Goal: Transaction & Acquisition: Purchase product/service

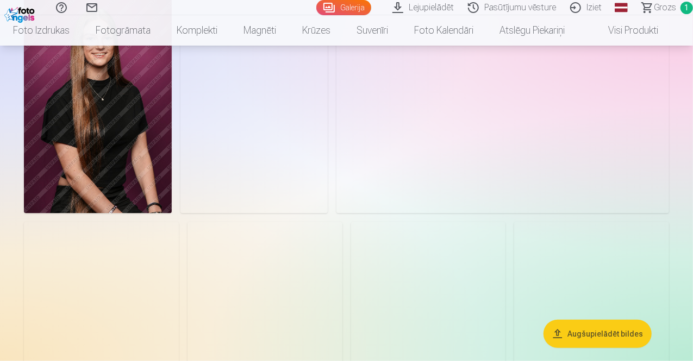
scroll to position [359, 0]
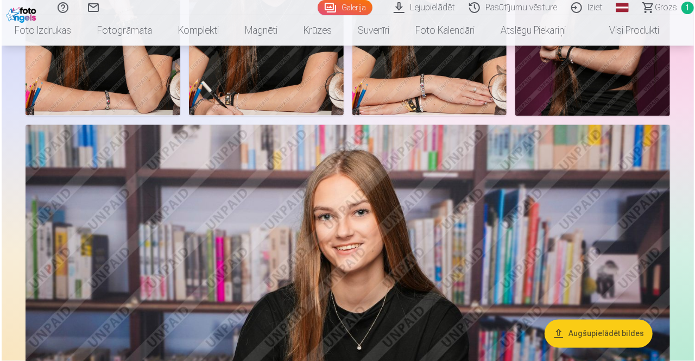
scroll to position [939, 0]
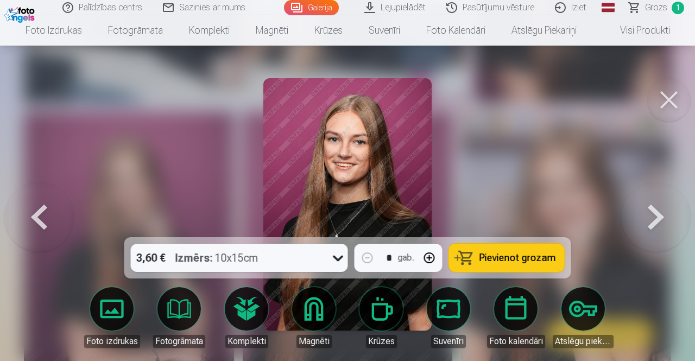
click at [389, 160] on img at bounding box center [347, 204] width 168 height 253
click at [654, 90] on button at bounding box center [669, 99] width 43 height 43
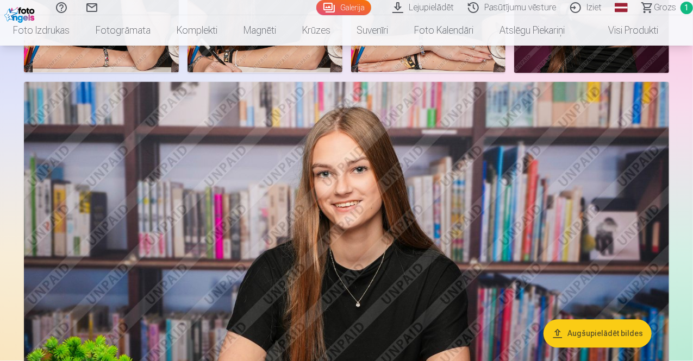
scroll to position [989, 0]
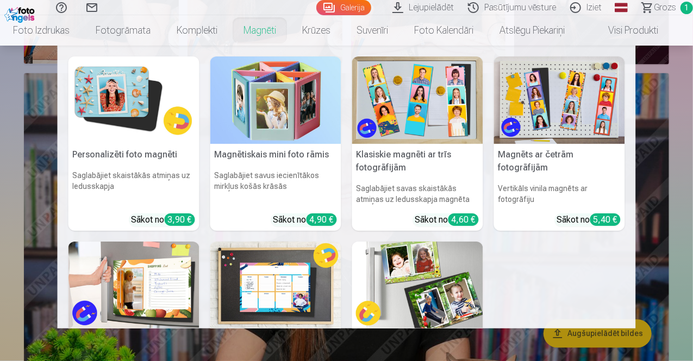
click at [271, 39] on link "Magnēti" at bounding box center [259, 30] width 59 height 30
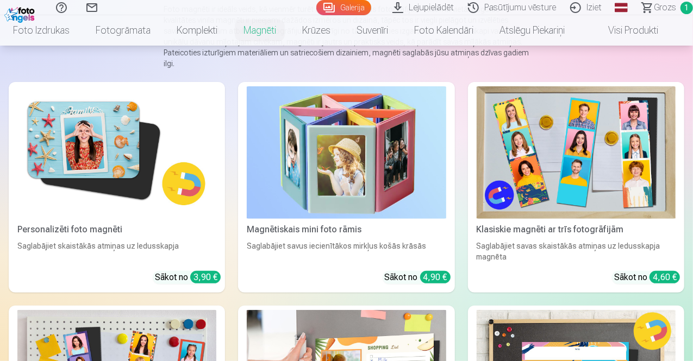
scroll to position [134, 0]
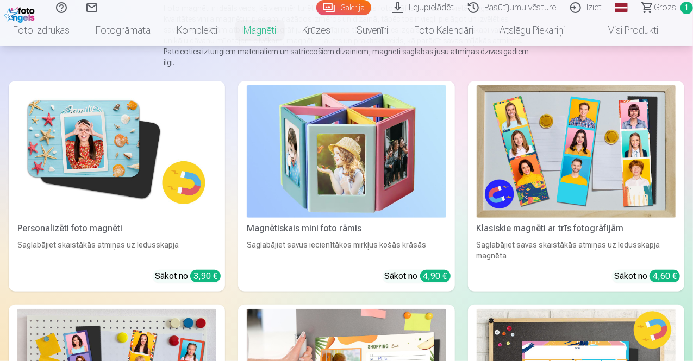
click at [115, 144] on img at bounding box center [116, 151] width 199 height 133
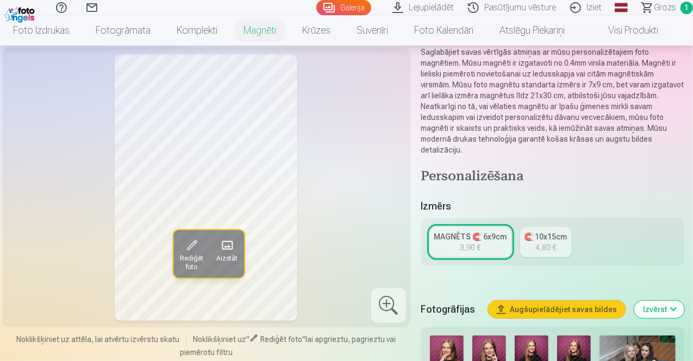
scroll to position [170, 0]
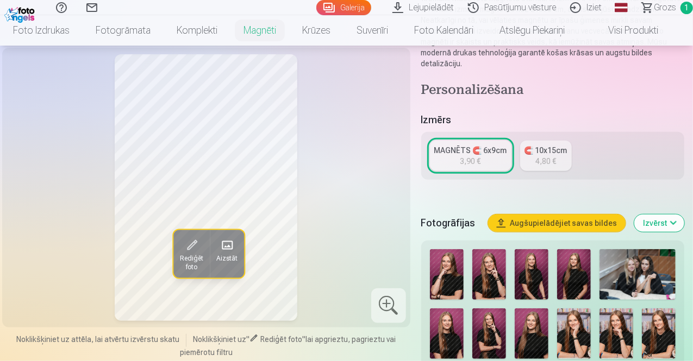
click at [646, 280] on img at bounding box center [637, 274] width 76 height 51
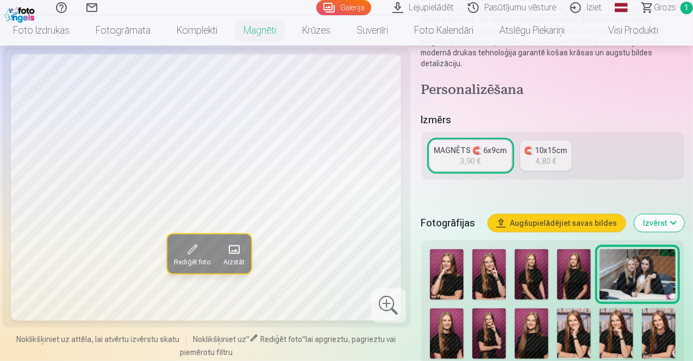
click at [546, 319] on img at bounding box center [531, 334] width 34 height 51
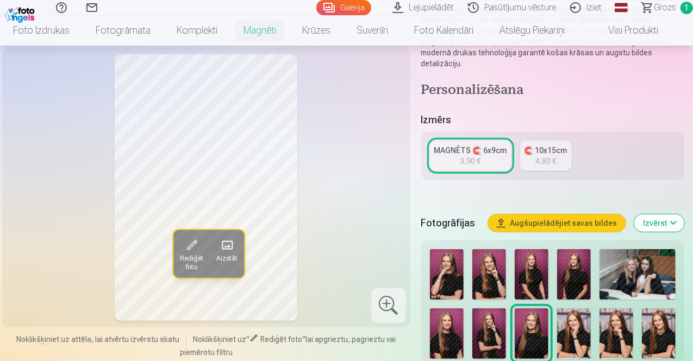
click at [498, 319] on img at bounding box center [489, 334] width 34 height 51
click at [463, 318] on img at bounding box center [447, 334] width 34 height 51
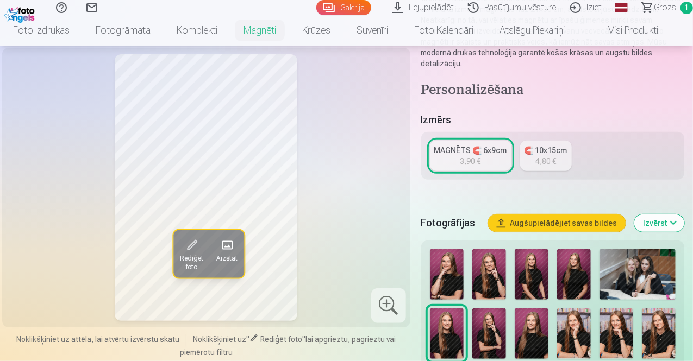
click at [541, 325] on img at bounding box center [531, 334] width 34 height 51
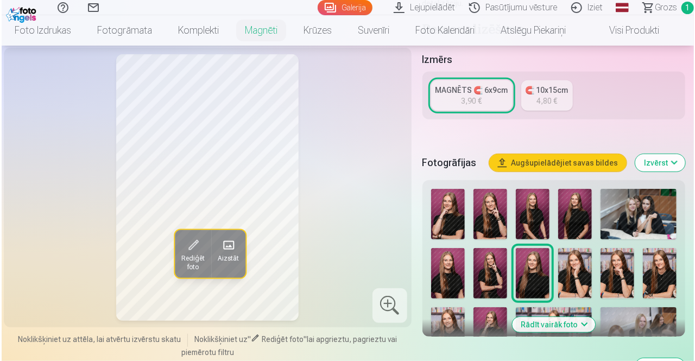
scroll to position [233, 0]
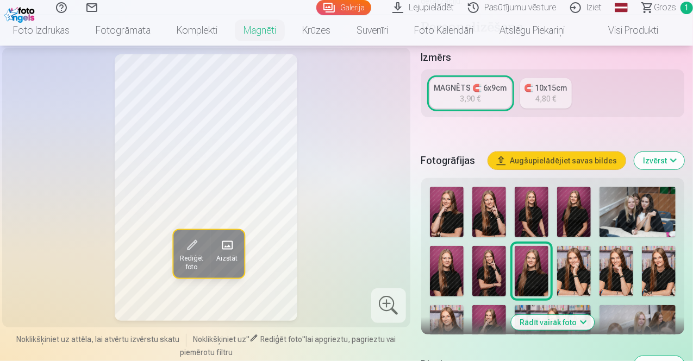
click at [558, 315] on button "Rādīt vairāk foto" at bounding box center [552, 322] width 83 height 15
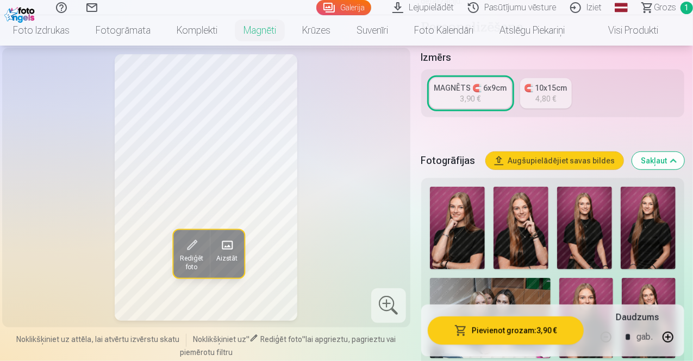
click at [678, 335] on button "button" at bounding box center [668, 337] width 26 height 26
type input "*"
click at [572, 332] on button "Pievienot grozam : 15,60 €" at bounding box center [506, 331] width 156 height 28
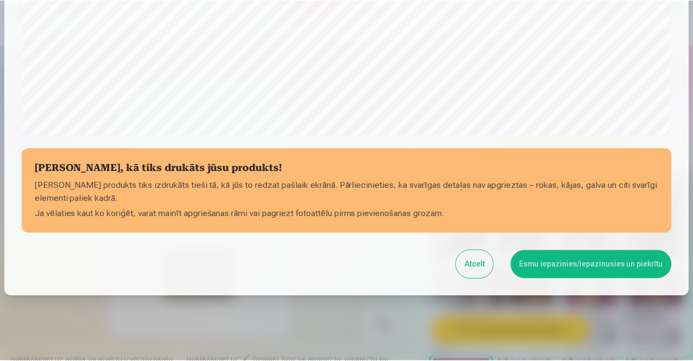
scroll to position [392, 0]
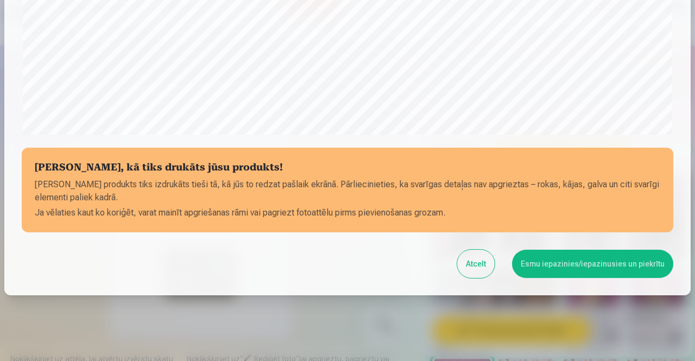
click at [565, 256] on button "Esmu iepazinies/iepazinusies un piekrītu" at bounding box center [592, 264] width 161 height 28
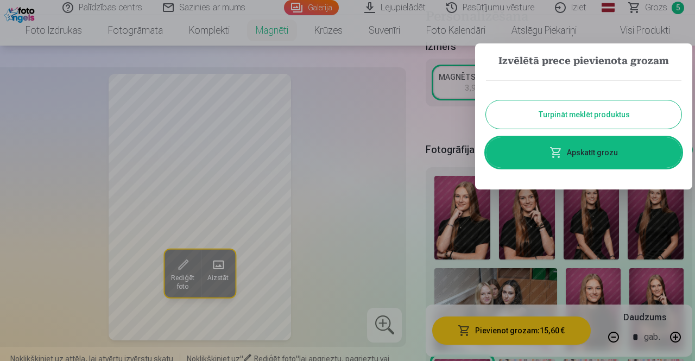
click at [600, 116] on button "Turpināt meklēt produktus" at bounding box center [584, 114] width 196 height 28
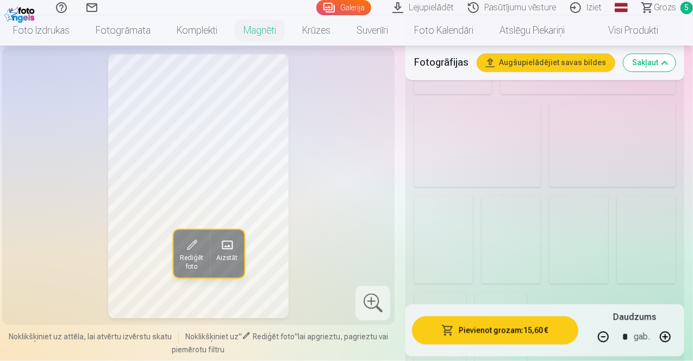
scroll to position [1002, 0]
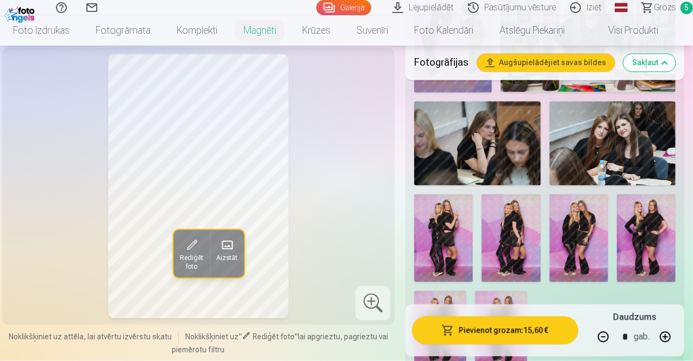
click at [481, 151] on img at bounding box center [477, 144] width 127 height 84
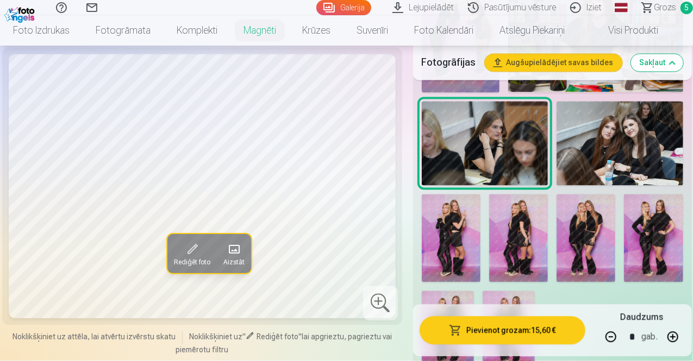
click at [628, 120] on img at bounding box center [619, 144] width 127 height 84
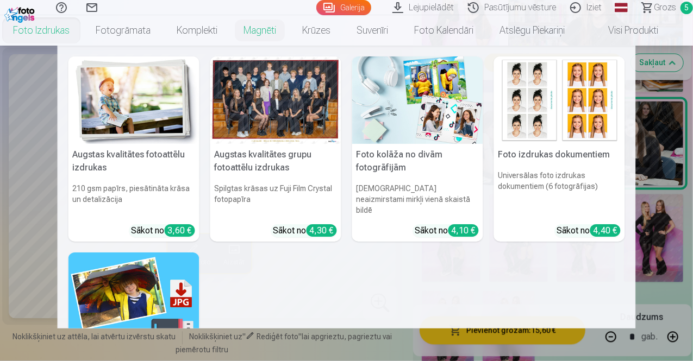
click at [247, 113] on div at bounding box center [275, 99] width 131 height 87
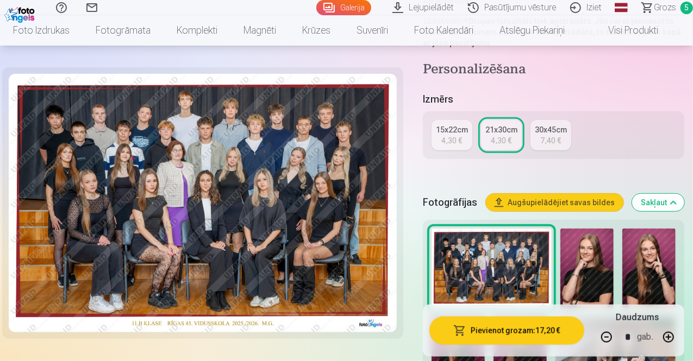
scroll to position [222, 0]
click at [444, 129] on link "15x22cm 4,30 €" at bounding box center [451, 136] width 41 height 30
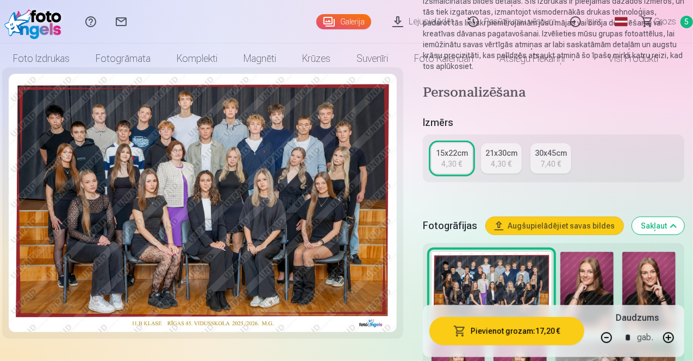
scroll to position [168, 0]
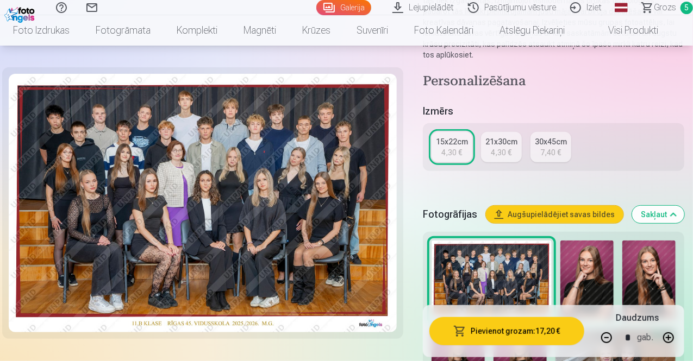
click at [606, 335] on button "button" at bounding box center [606, 337] width 26 height 26
type input "*"
click at [567, 331] on button "Pievienot grozam : 4,30 €" at bounding box center [506, 331] width 155 height 28
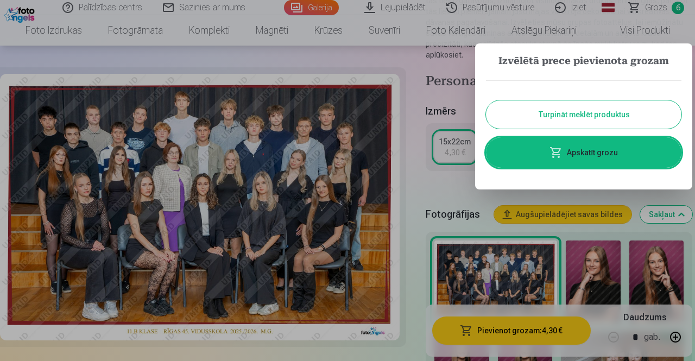
click at [614, 143] on link "Apskatīt grozu" at bounding box center [584, 152] width 196 height 30
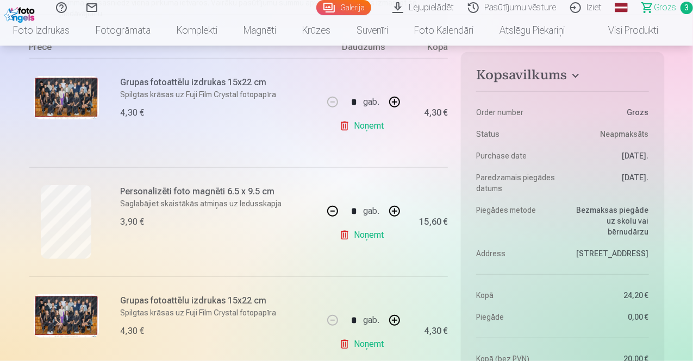
scroll to position [224, 0]
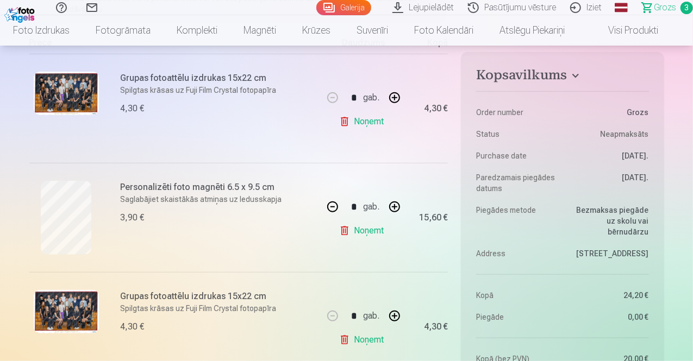
click at [348, 331] on link "Noņemt" at bounding box center [363, 340] width 49 height 22
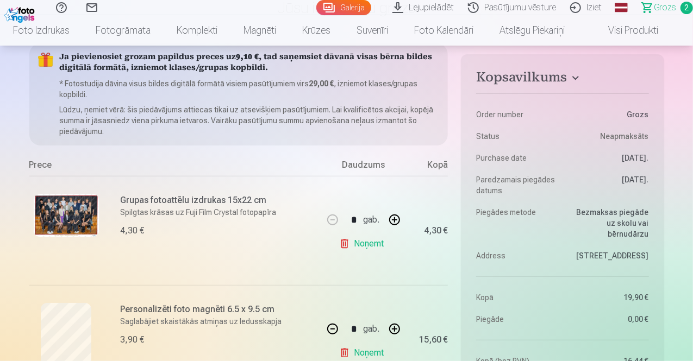
scroll to position [98, 0]
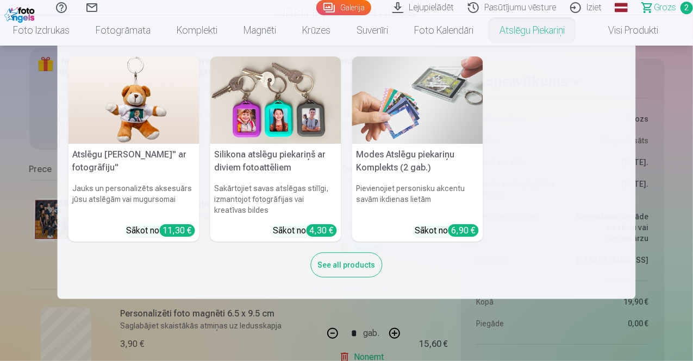
click at [507, 32] on link "Atslēgu piekariņi" at bounding box center [531, 30] width 91 height 30
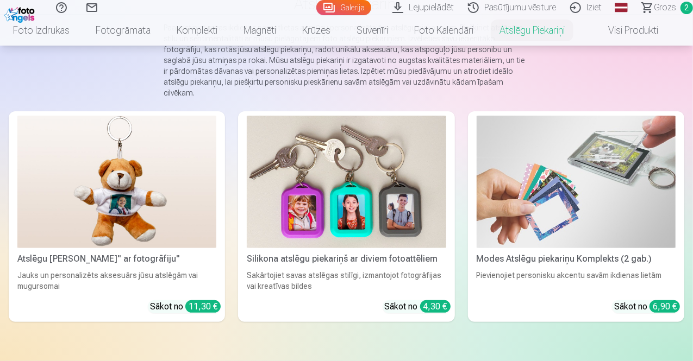
scroll to position [114, 0]
click at [247, 184] on img at bounding box center [346, 182] width 199 height 133
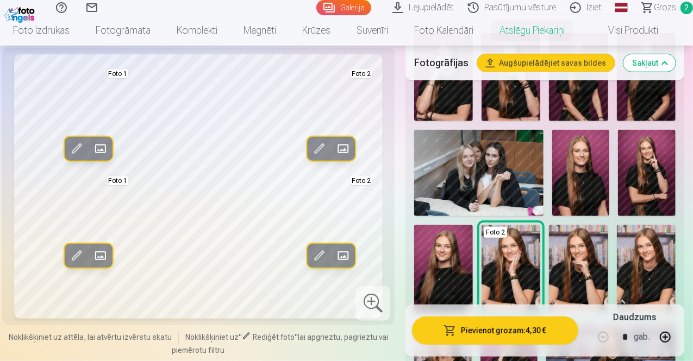
scroll to position [334, 0]
click at [473, 267] on img at bounding box center [443, 269] width 59 height 88
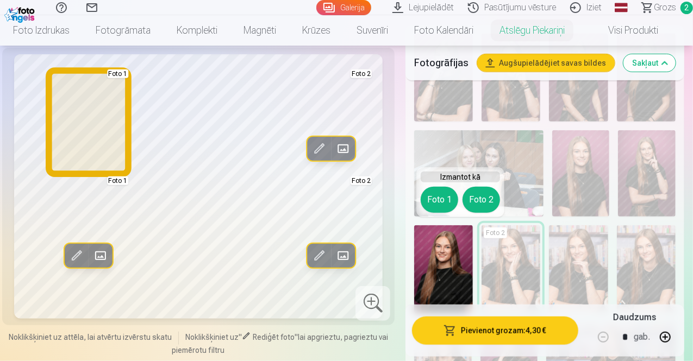
click at [436, 195] on button "Foto 1" at bounding box center [438, 200] width 37 height 26
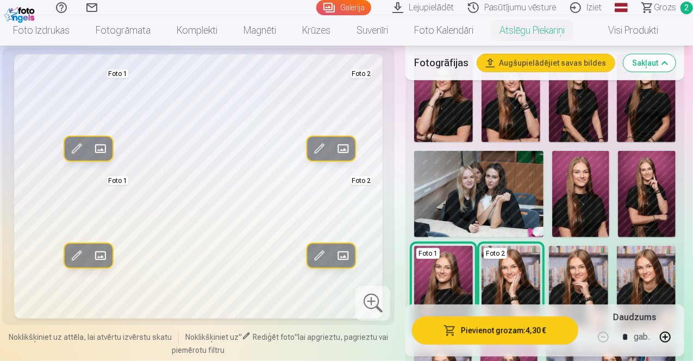
scroll to position [312, 0]
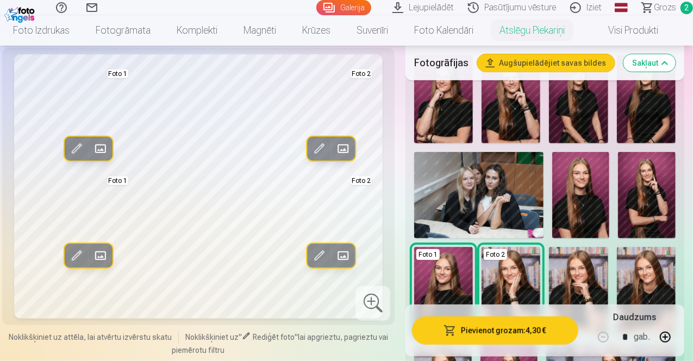
click at [659, 199] on img at bounding box center [647, 195] width 58 height 86
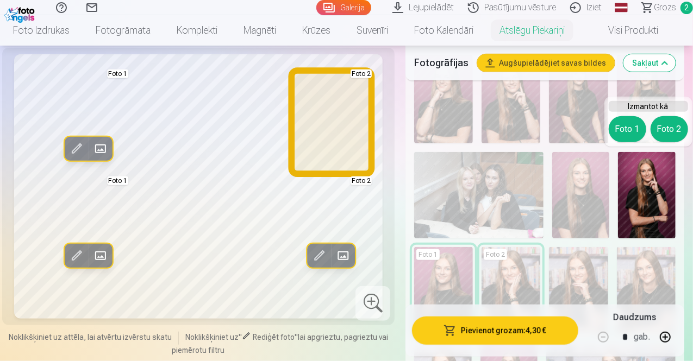
click at [667, 137] on button "Foto 2" at bounding box center [668, 129] width 37 height 26
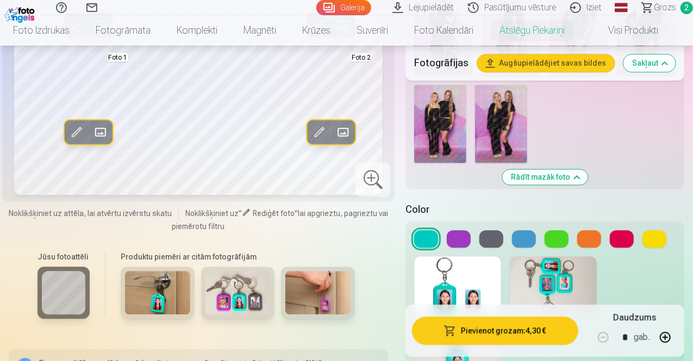
scroll to position [1212, 0]
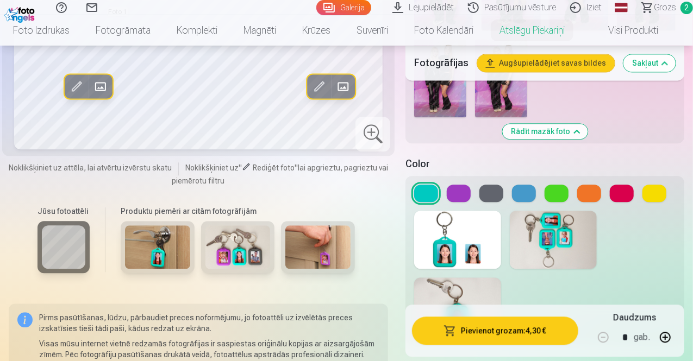
click at [470, 185] on button at bounding box center [459, 193] width 24 height 17
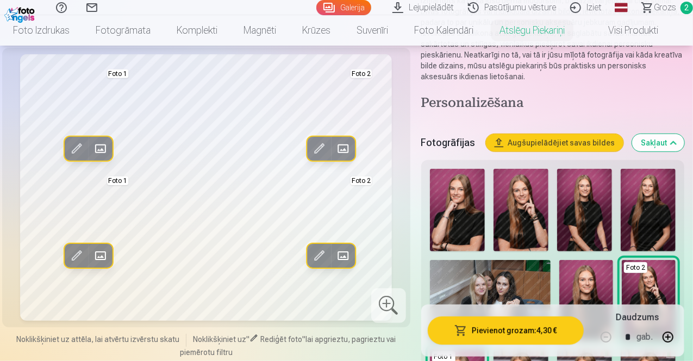
scroll to position [209, 0]
click at [537, 212] on img at bounding box center [520, 210] width 55 height 83
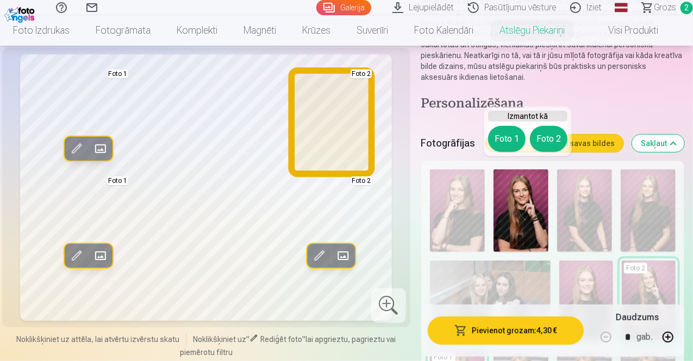
click at [545, 146] on button "Foto 2" at bounding box center [548, 139] width 37 height 26
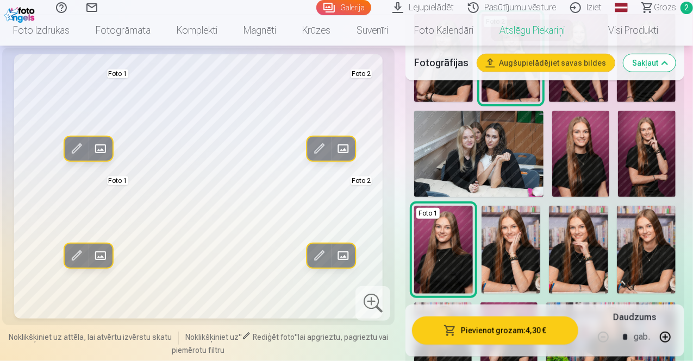
scroll to position [354, 0]
click at [473, 237] on img at bounding box center [443, 249] width 59 height 88
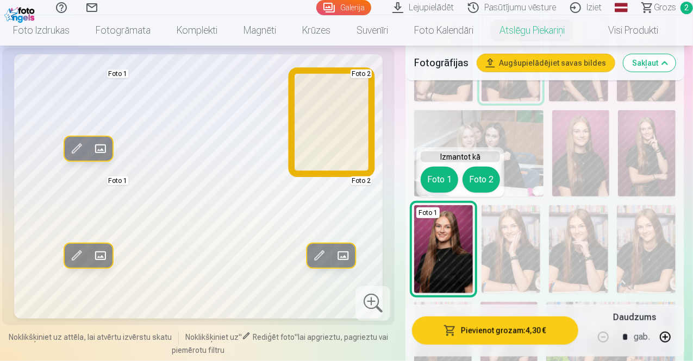
click at [489, 177] on button "Foto 2" at bounding box center [480, 180] width 37 height 26
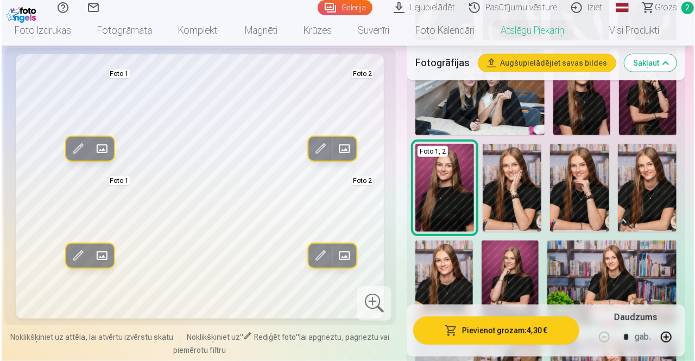
scroll to position [420, 0]
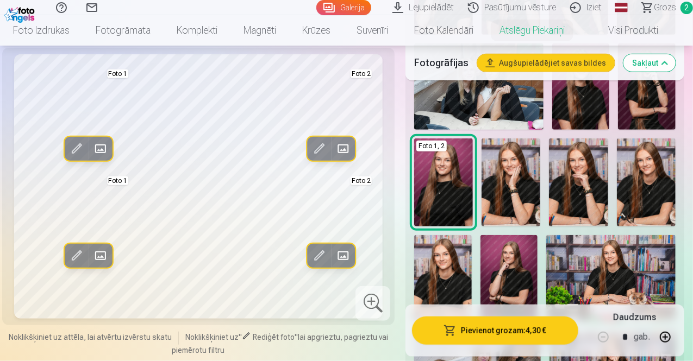
click at [498, 335] on button "Pievienot grozam : 4,30 €" at bounding box center [495, 331] width 166 height 28
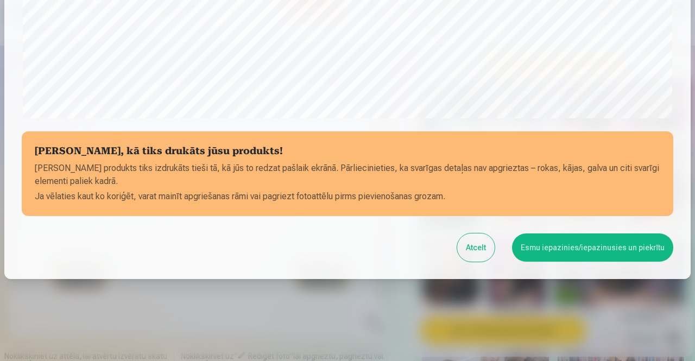
scroll to position [412, 0]
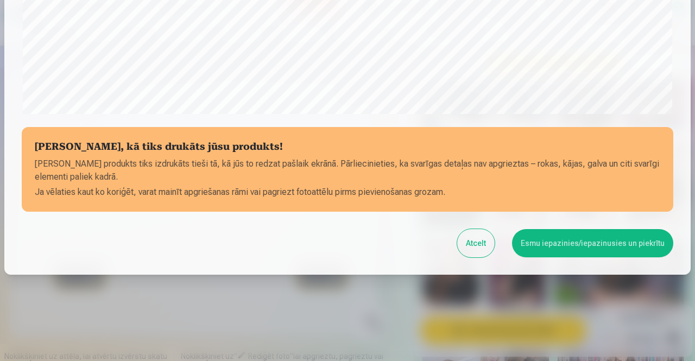
click at [538, 246] on button "Esmu iepazinies/iepazinusies un piekrītu" at bounding box center [592, 243] width 161 height 28
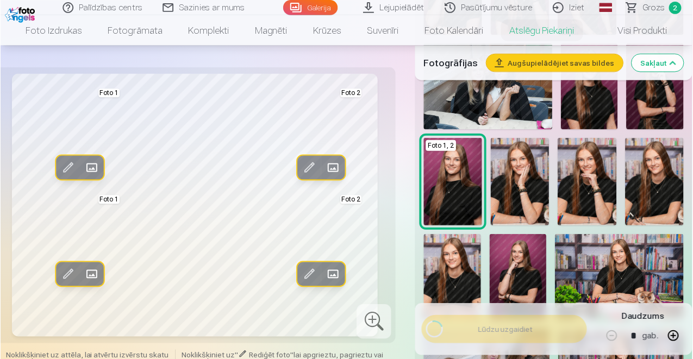
scroll to position [411, 0]
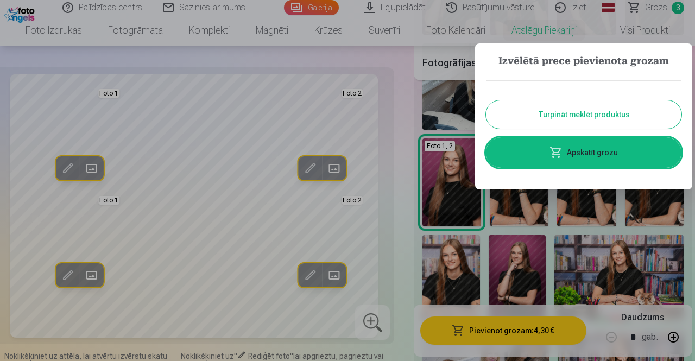
click at [554, 119] on button "Turpināt meklēt produktus" at bounding box center [584, 114] width 196 height 28
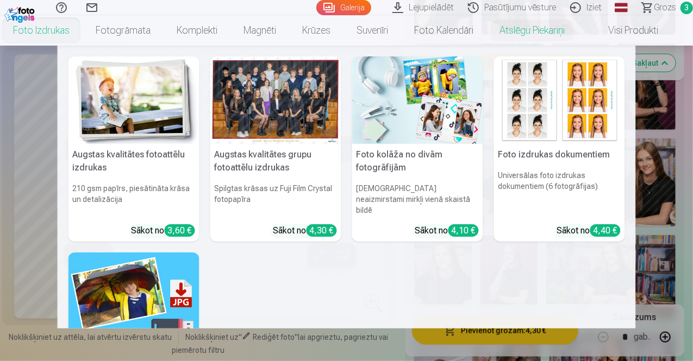
click at [227, 100] on div at bounding box center [275, 99] width 131 height 87
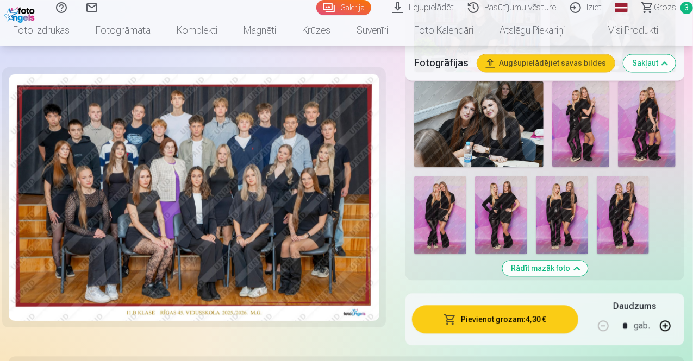
scroll to position [1147, 0]
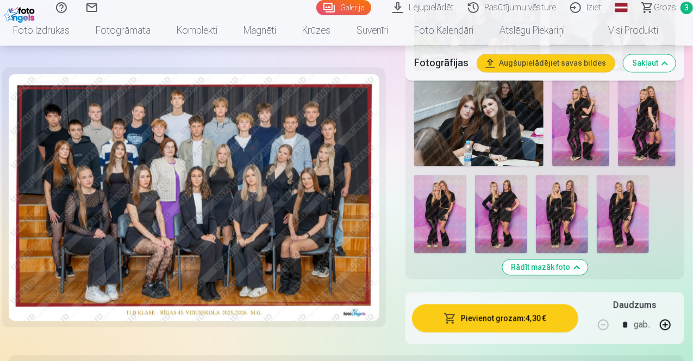
click at [461, 175] on img at bounding box center [440, 214] width 52 height 78
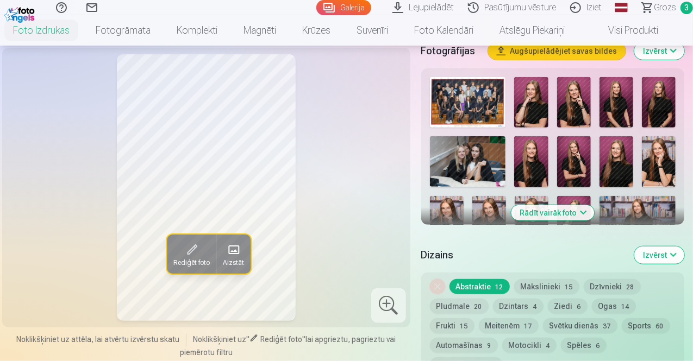
scroll to position [367, 0]
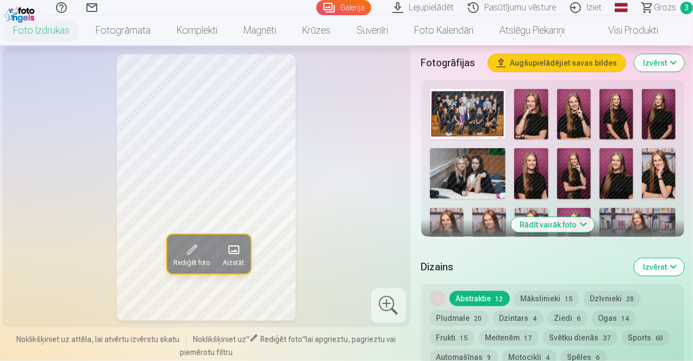
click at [550, 217] on button "Rādīt vairāk foto" at bounding box center [552, 224] width 83 height 15
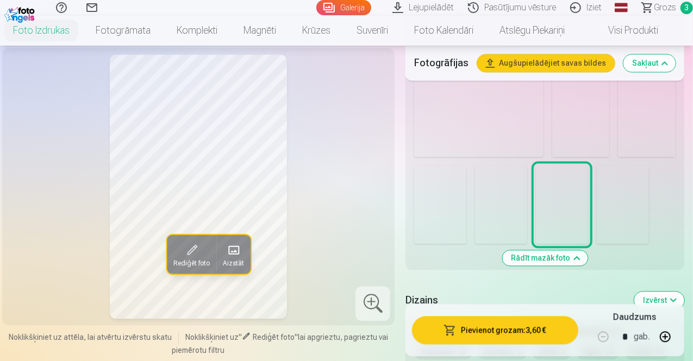
scroll to position [1163, 0]
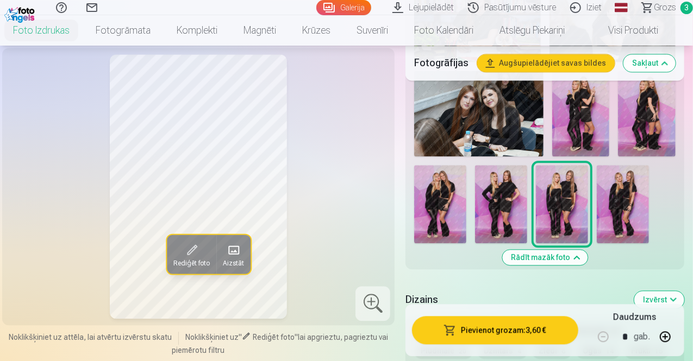
click at [464, 171] on img at bounding box center [440, 204] width 52 height 78
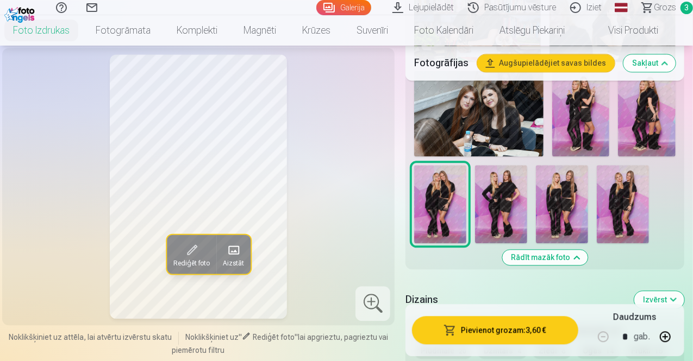
click at [637, 113] on img at bounding box center [647, 114] width 58 height 86
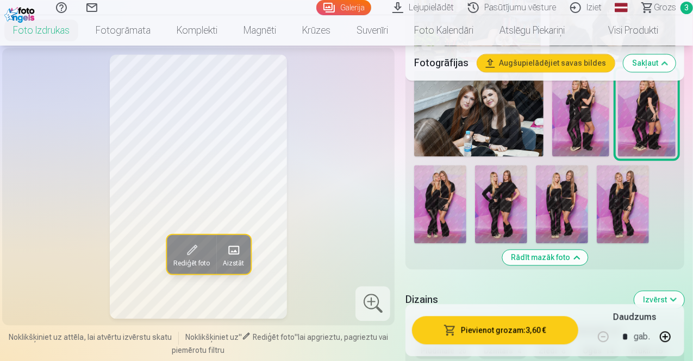
click at [649, 168] on img at bounding box center [622, 204] width 52 height 78
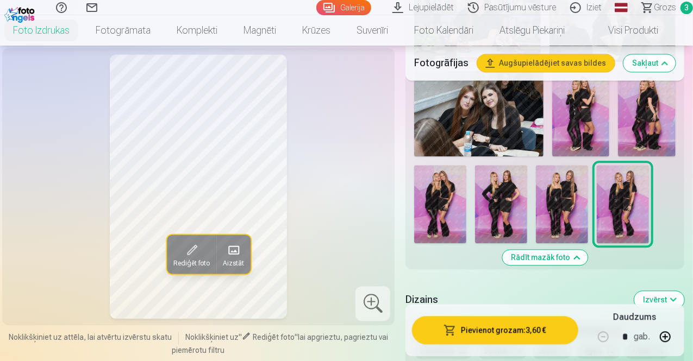
click at [457, 177] on img at bounding box center [440, 204] width 52 height 78
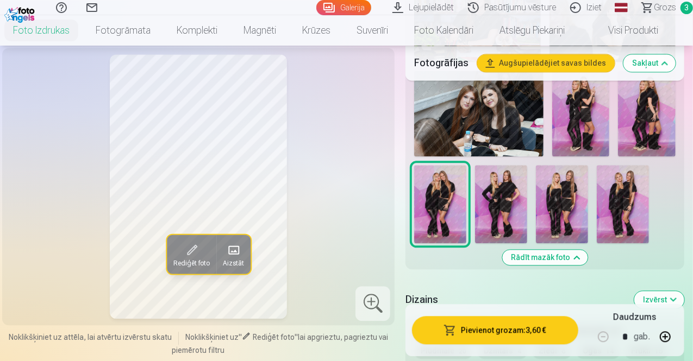
click at [557, 180] on img at bounding box center [562, 204] width 52 height 78
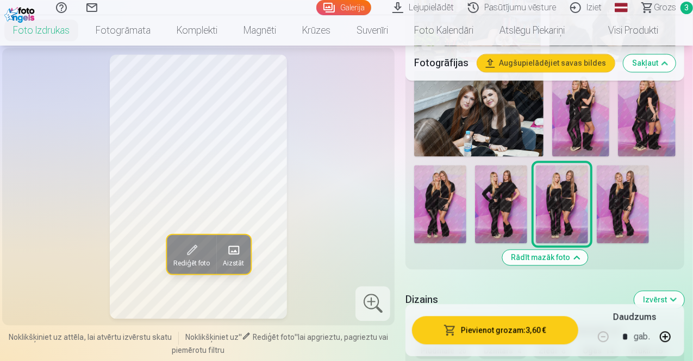
click at [527, 175] on img at bounding box center [501, 204] width 52 height 78
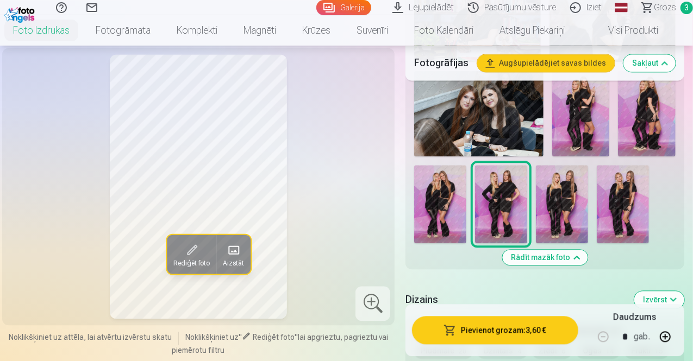
click at [466, 175] on img at bounding box center [440, 204] width 52 height 78
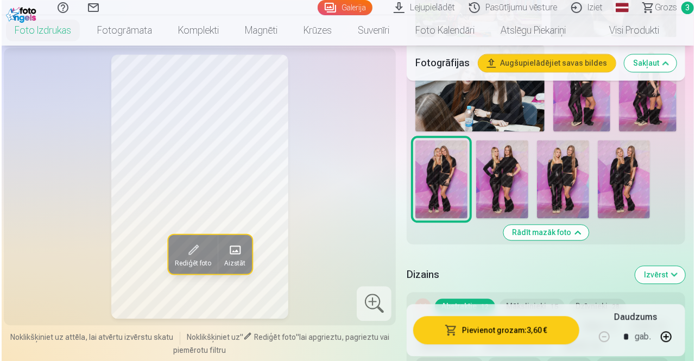
scroll to position [1187, 0]
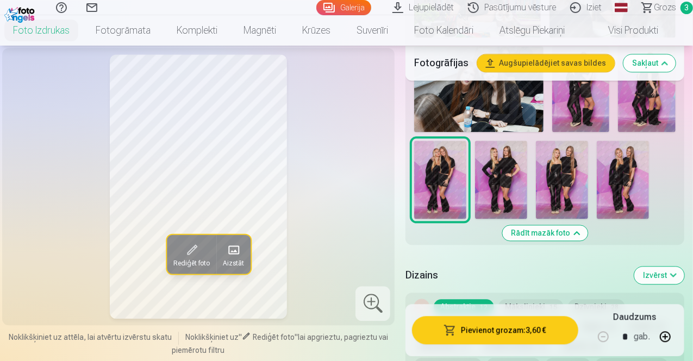
click at [485, 335] on button "Pievienot grozam : 3,60 €" at bounding box center [495, 331] width 166 height 28
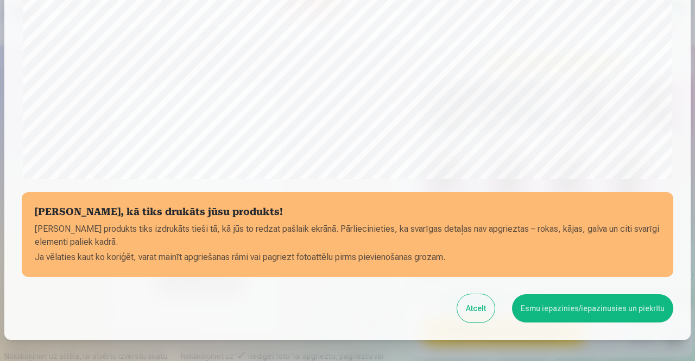
scroll to position [348, 0]
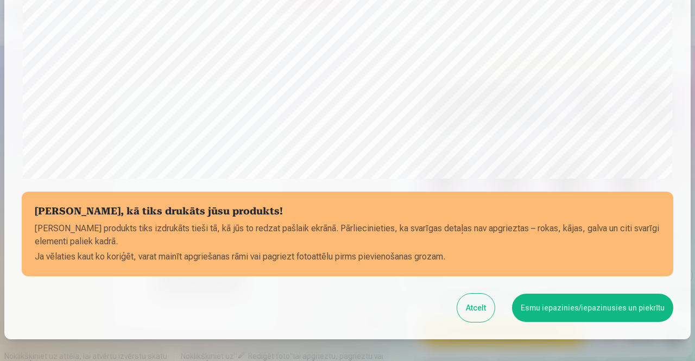
click at [526, 312] on button "Esmu iepazinies/iepazinusies un piekrītu" at bounding box center [592, 308] width 161 height 28
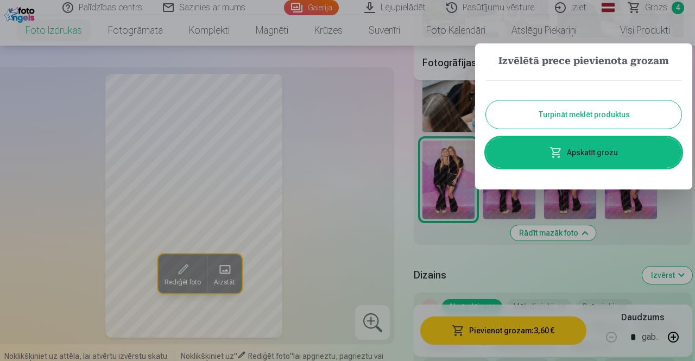
click at [602, 159] on link "Apskatīt grozu" at bounding box center [584, 152] width 196 height 30
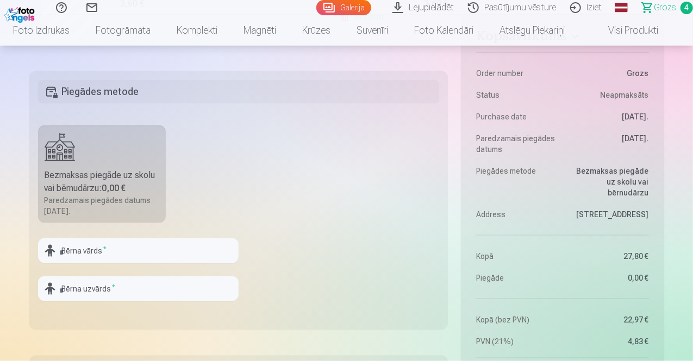
scroll to position [658, 0]
click at [177, 253] on input "text" at bounding box center [138, 249] width 200 height 25
type input "******"
click at [157, 285] on input "text" at bounding box center [138, 287] width 200 height 25
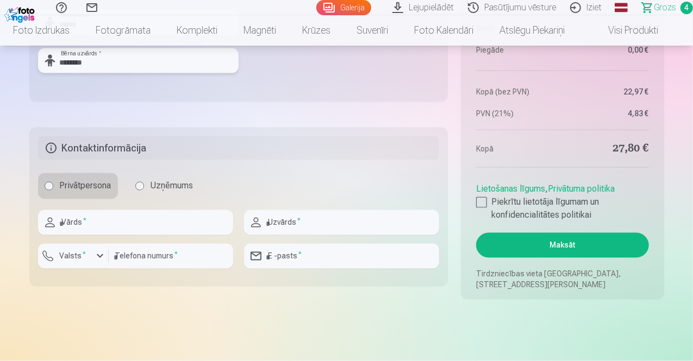
scroll to position [885, 0]
type input "********"
click at [188, 225] on input "text" at bounding box center [135, 222] width 195 height 25
type input "******"
drag, startPoint x: 258, startPoint y: 227, endPoint x: 279, endPoint y: 223, distance: 21.4
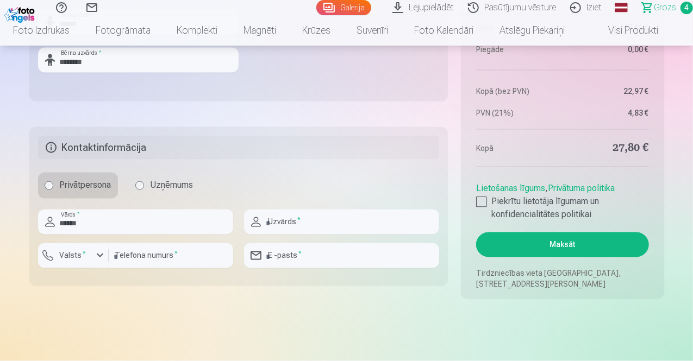
click at [279, 223] on div "Uzvārds *" at bounding box center [341, 222] width 195 height 25
click at [279, 223] on input "text" at bounding box center [341, 222] width 195 height 25
type input "********"
click at [203, 250] on input "number" at bounding box center [171, 255] width 124 height 25
type input "********"
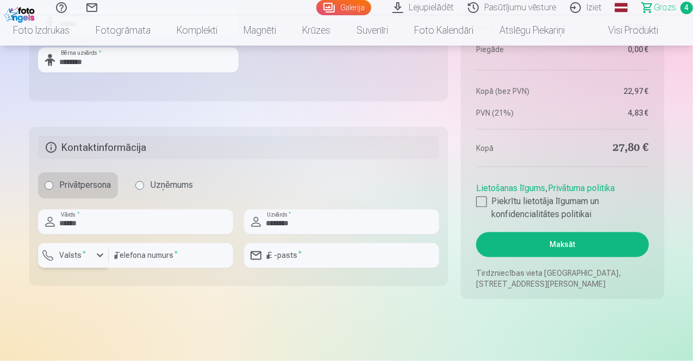
click at [89, 261] on div "button" at bounding box center [76, 257] width 33 height 11
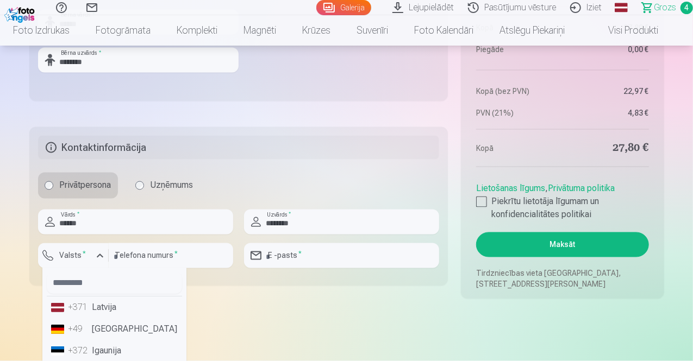
click at [96, 315] on li "+371 Latvija" at bounding box center [114, 308] width 135 height 22
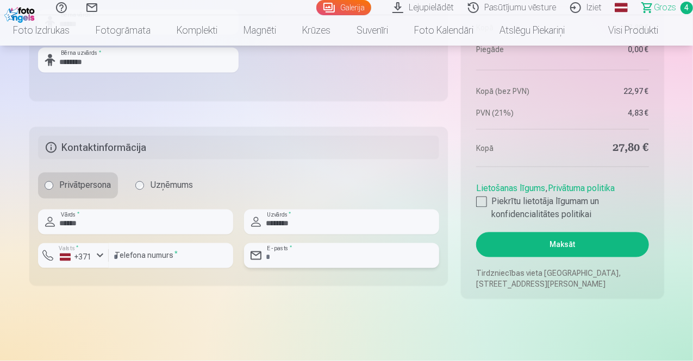
click at [265, 261] on input "email" at bounding box center [341, 255] width 195 height 25
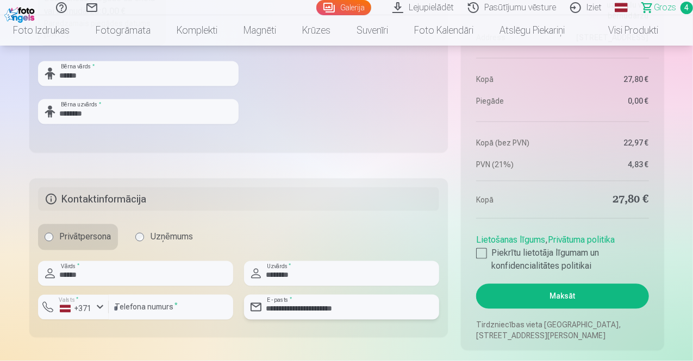
scroll to position [795, 0]
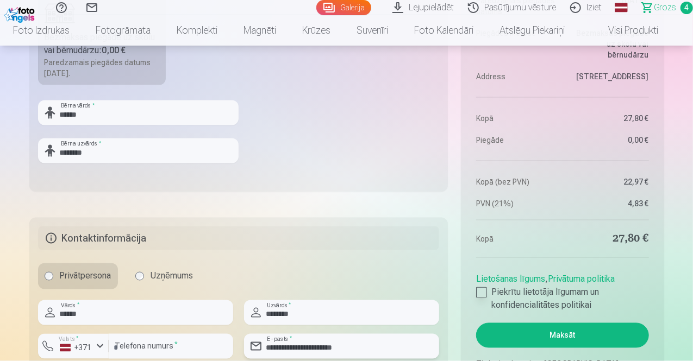
type input "**********"
click at [485, 293] on div at bounding box center [481, 292] width 11 height 11
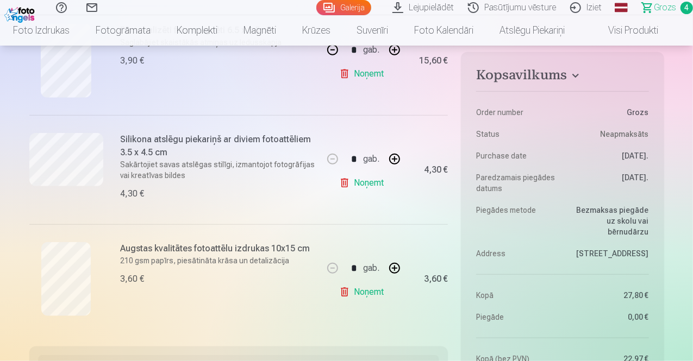
scroll to position [399, 0]
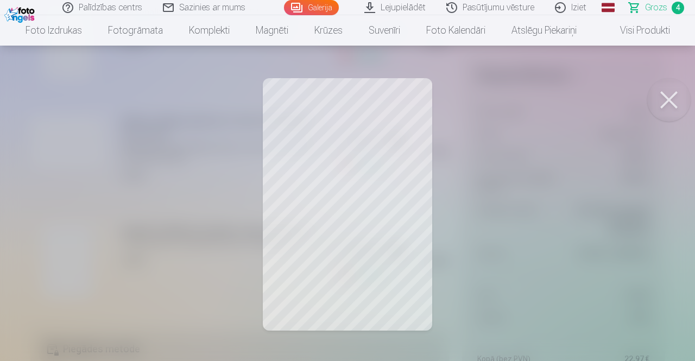
click at [661, 78] on div at bounding box center [347, 180] width 695 height 361
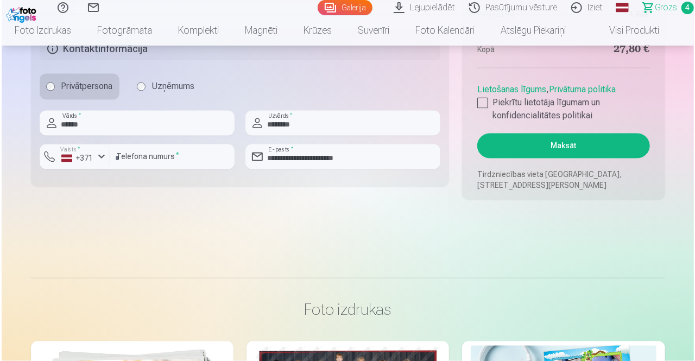
scroll to position [996, 0]
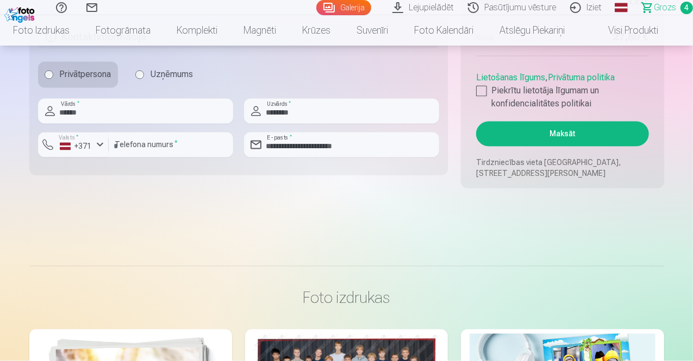
click at [574, 130] on button "Maksāt" at bounding box center [562, 134] width 172 height 25
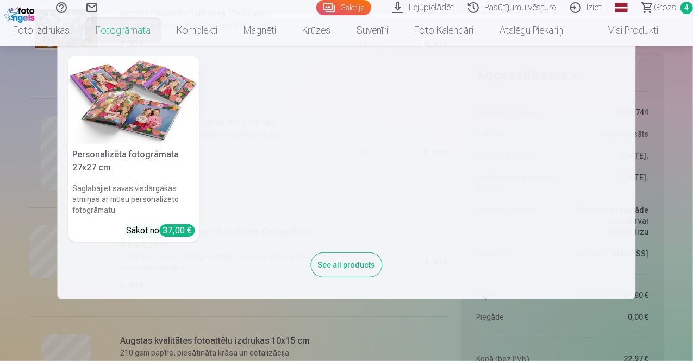
scroll to position [187, 0]
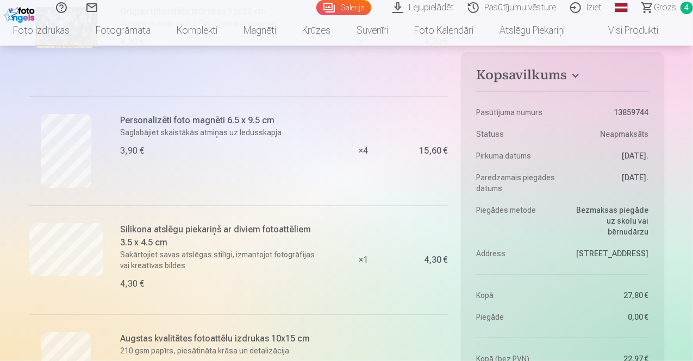
click at [336, 303] on div "× 1" at bounding box center [363, 259] width 81 height 109
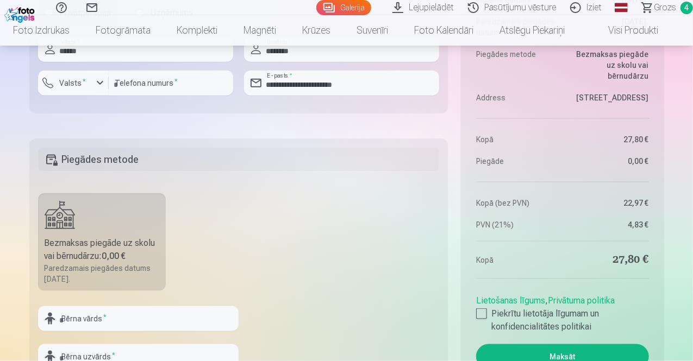
scroll to position [673, 0]
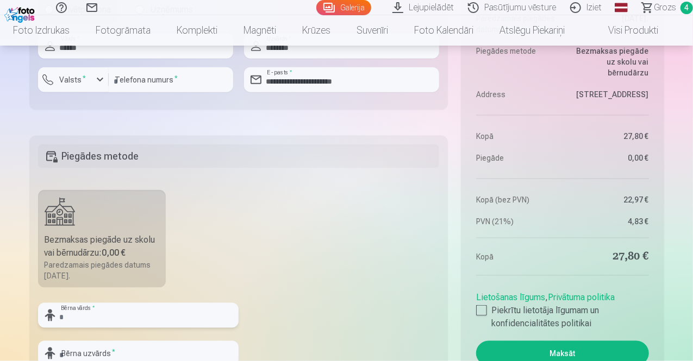
click at [181, 320] on input "text" at bounding box center [138, 315] width 200 height 25
type input "******"
click at [164, 343] on input "text" at bounding box center [138, 353] width 200 height 25
type input "********"
click at [485, 316] on label "Piekrītu lietotāja līgumam un konfidencialitātes politikai" at bounding box center [562, 317] width 172 height 26
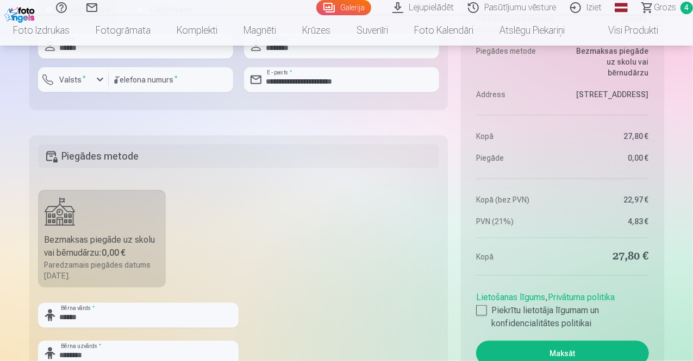
click at [505, 344] on button "Maksāt" at bounding box center [562, 353] width 172 height 25
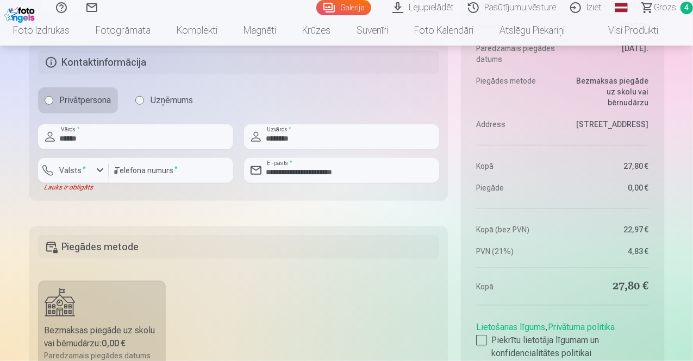
scroll to position [557, 0]
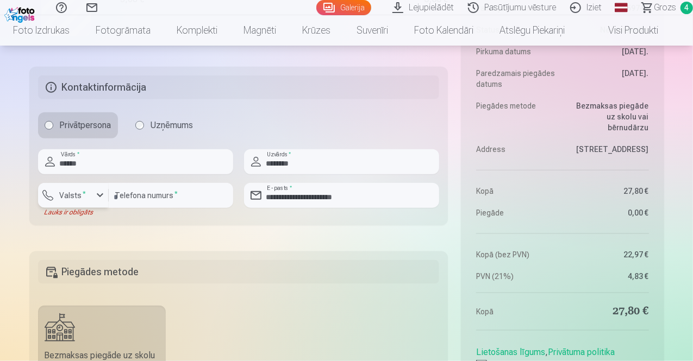
click at [98, 194] on div "button" at bounding box center [99, 195] width 13 height 13
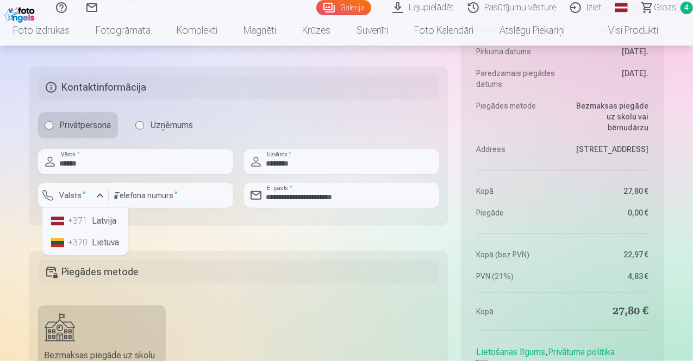
click at [98, 210] on li "+371 Latvija" at bounding box center [85, 221] width 77 height 22
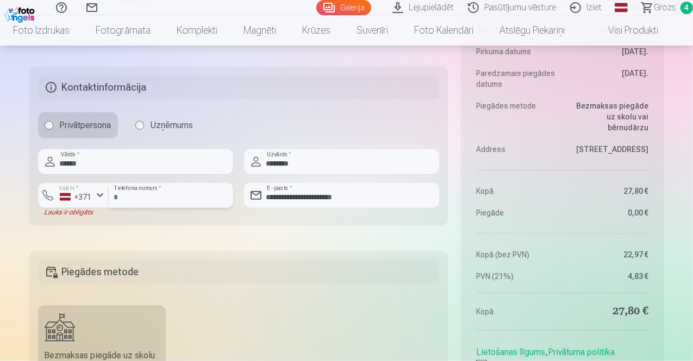
click at [134, 196] on input "**********" at bounding box center [171, 195] width 124 height 25
click at [147, 198] on input "*******" at bounding box center [171, 195] width 124 height 25
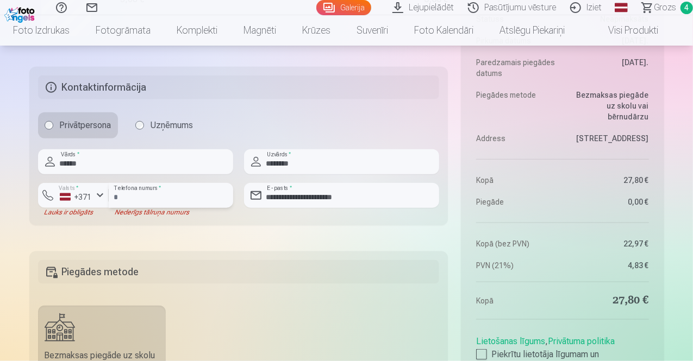
type input "*"
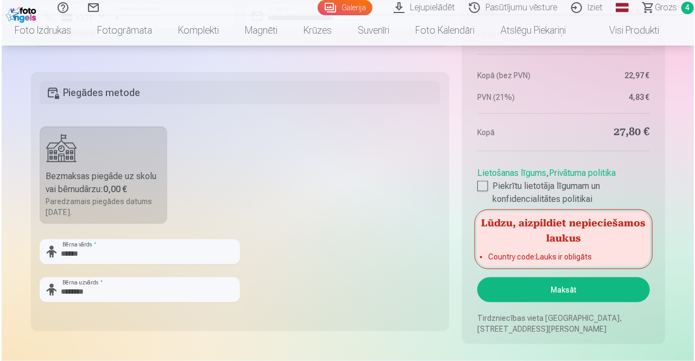
scroll to position [740, 0]
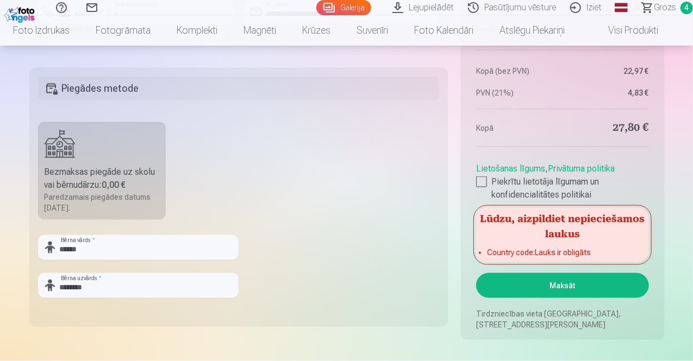
type input "********"
click at [507, 278] on button "Maksāt" at bounding box center [562, 285] width 172 height 25
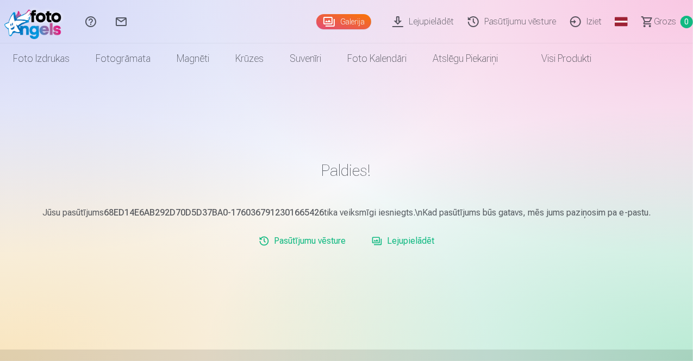
click at [322, 239] on link "Pasūtījumu vēsture" at bounding box center [302, 241] width 96 height 22
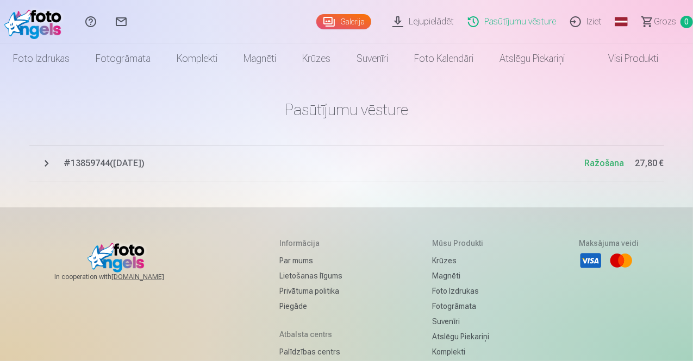
click at [321, 20] on link "Galerija" at bounding box center [343, 21] width 55 height 15
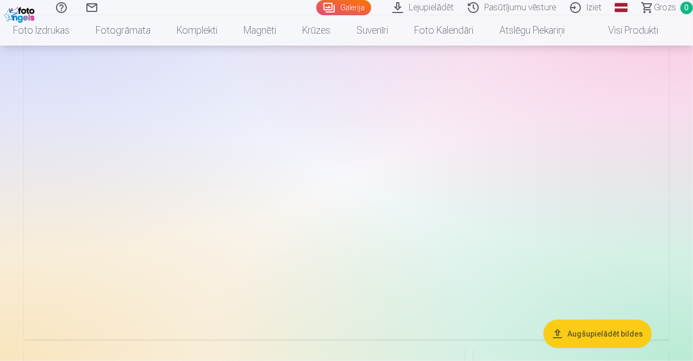
scroll to position [2468, 0]
